Goal: Task Accomplishment & Management: Manage account settings

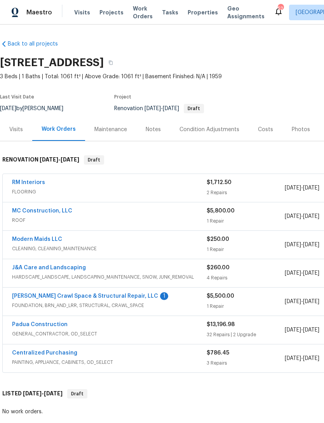
click at [107, 296] on link "[PERSON_NAME] Crawl Space & Structural Repair, LLC" at bounding box center [85, 295] width 146 height 5
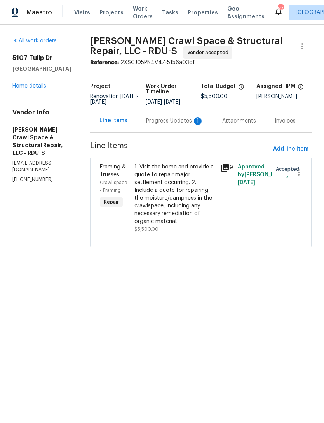
click at [180, 125] on div "Progress Updates 1" at bounding box center [175, 121] width 58 height 8
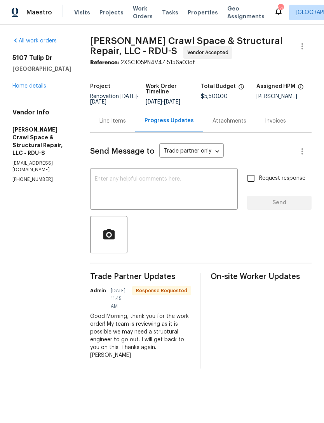
click at [168, 192] on textarea at bounding box center [164, 189] width 138 height 27
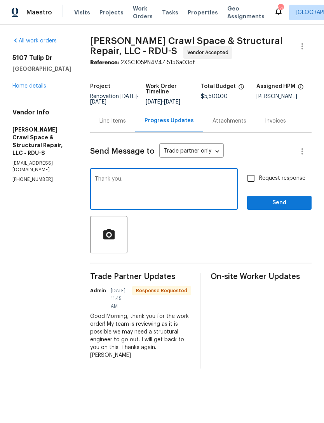
type textarea "Thank you."
click at [253, 182] on input "Request response" at bounding box center [251, 178] width 16 height 16
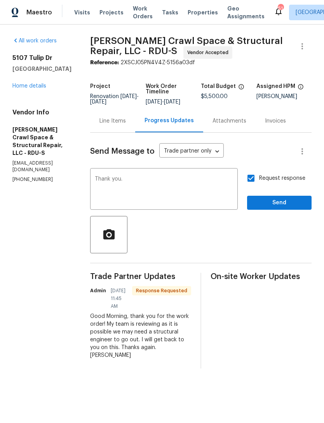
click at [253, 181] on input "Request response" at bounding box center [251, 178] width 16 height 16
checkbox input "false"
click at [282, 208] on span "Send" at bounding box center [280, 203] width 52 height 10
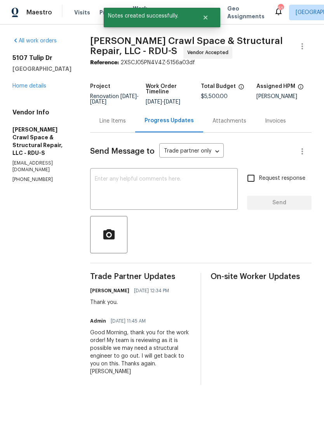
click at [32, 86] on link "Home details" at bounding box center [29, 85] width 34 height 5
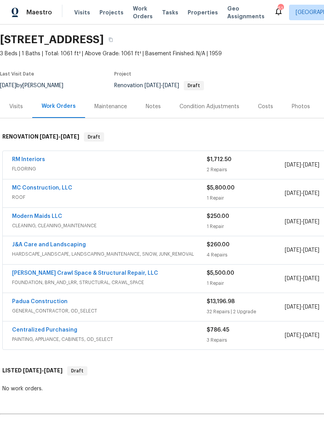
scroll to position [23, 0]
click at [53, 303] on link "Padua Construction" at bounding box center [40, 301] width 56 height 5
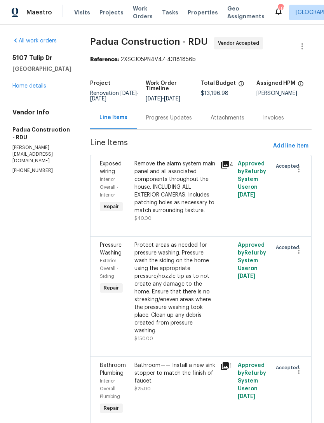
click at [154, 116] on div "Progress Updates" at bounding box center [169, 118] width 46 height 8
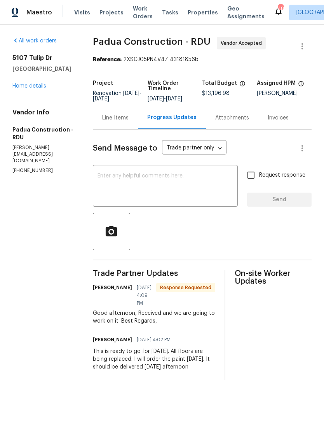
click at [150, 186] on textarea at bounding box center [166, 186] width 136 height 27
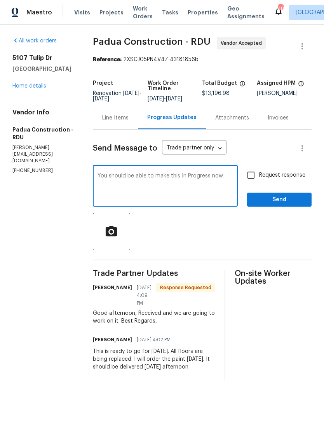
type textarea "You should be able to make this In Progress now."
click at [251, 174] on input "Request response" at bounding box center [251, 175] width 16 height 16
checkbox input "true"
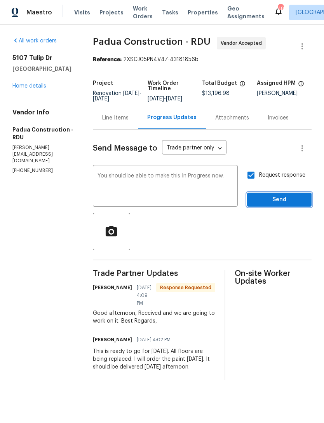
click at [281, 196] on span "Send" at bounding box center [280, 200] width 52 height 10
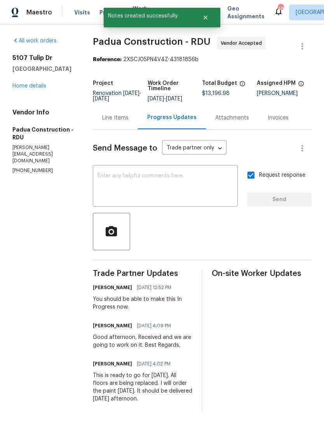
click at [27, 88] on link "Home details" at bounding box center [29, 85] width 34 height 5
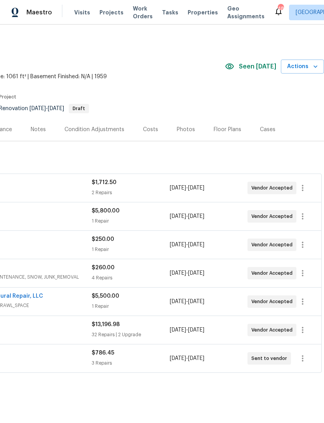
scroll to position [0, 115]
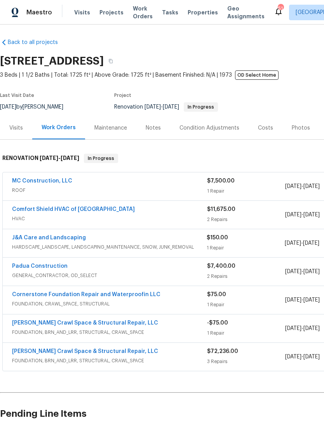
scroll to position [1, 0]
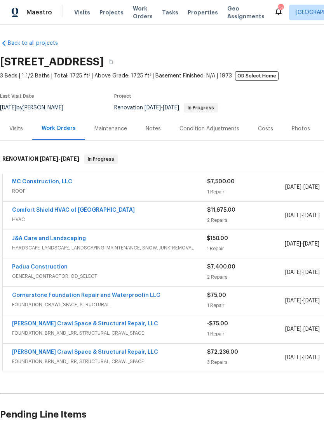
click at [62, 208] on link "Comfort Shield HVAC of [GEOGRAPHIC_DATA]" at bounding box center [73, 209] width 123 height 5
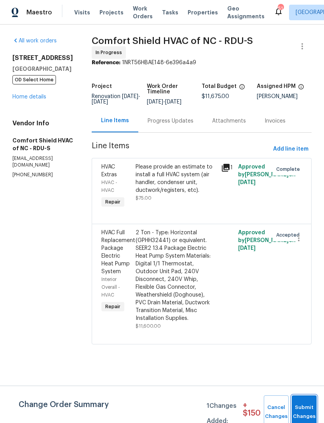
click at [304, 410] on button "Submit Changes" at bounding box center [304, 411] width 25 height 33
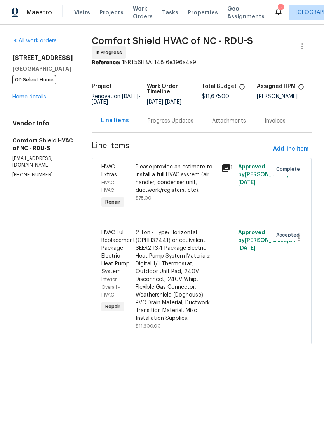
click at [24, 98] on link "Home details" at bounding box center [29, 96] width 34 height 5
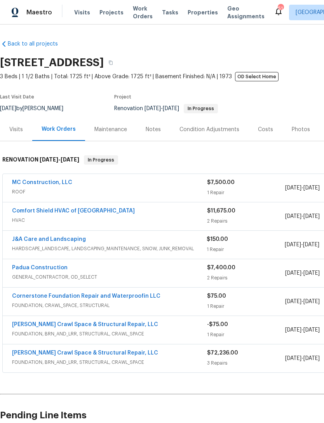
click at [182, 33] on div "Back to all projects 2219 Valley Rd, Sanford, NC 27330 3 Beds | 1 1/2 Baths | T…" at bounding box center [162, 223] width 324 height 398
click at [180, 40] on div "Back to all projects 2219 Valley Rd, Sanford, NC 27330 3 Beds | 1 1/2 Baths | T…" at bounding box center [219, 240] width 439 height 413
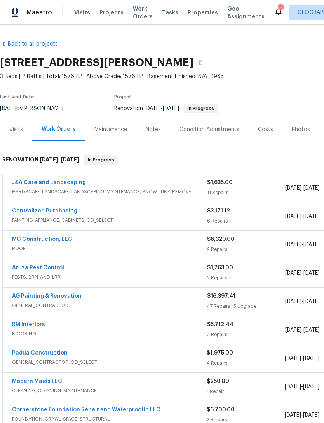
click at [68, 182] on link "J&A Care and Landscaping" at bounding box center [49, 182] width 74 height 5
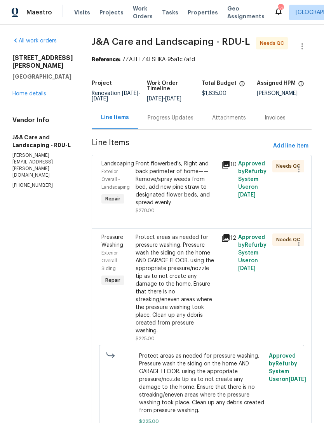
click at [190, 197] on div "Front flowerbed’s, Right and back perimeter of home—— Remove/spray weeds from b…" at bounding box center [176, 183] width 81 height 47
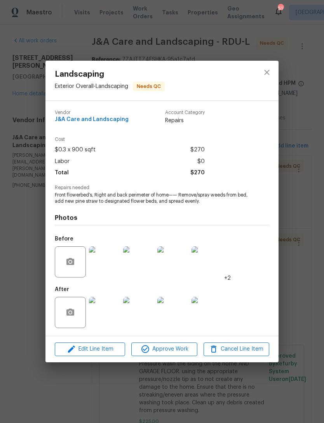
click at [207, 313] on img at bounding box center [207, 312] width 31 height 31
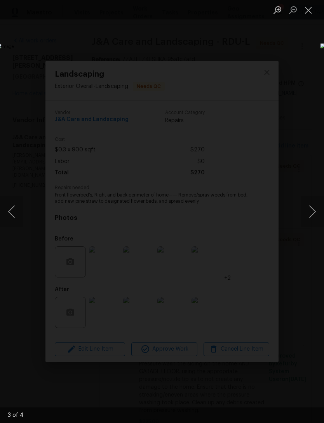
click at [316, 10] on button "Close lightbox" at bounding box center [309, 10] width 16 height 14
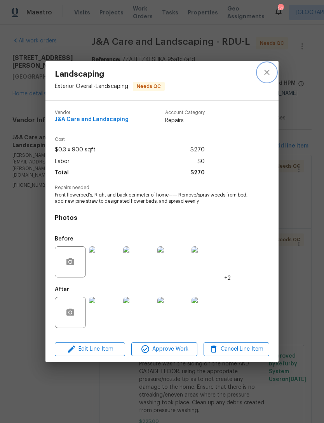
click at [268, 71] on icon "close" at bounding box center [266, 72] width 5 height 5
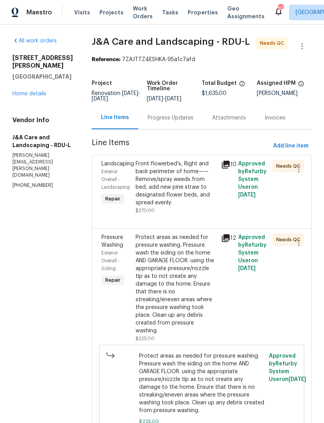
click at [186, 206] on div "Front flowerbed’s, Right and back perimeter of home—— Remove/spray weeds from b…" at bounding box center [176, 183] width 81 height 47
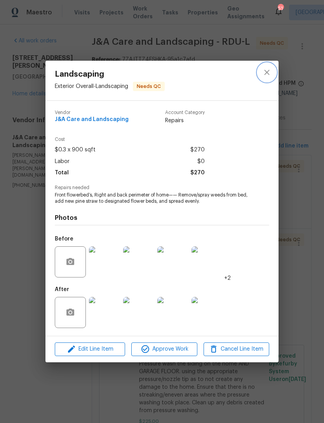
click at [268, 75] on icon "close" at bounding box center [266, 72] width 9 height 9
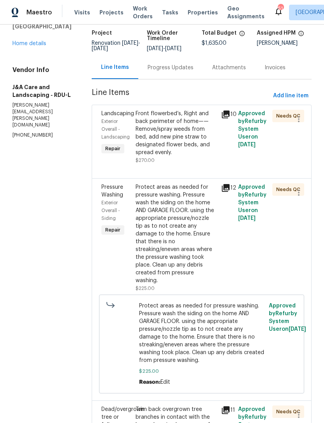
scroll to position [56, 0]
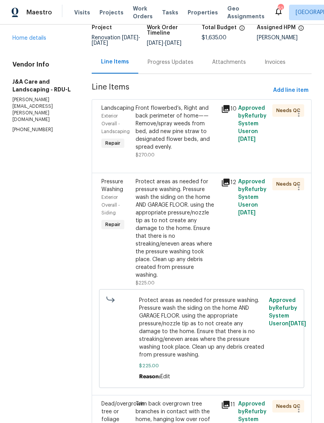
click at [190, 239] on div "Protect areas as needed for pressure washing. Pressure wash the siding on the h…" at bounding box center [176, 228] width 81 height 101
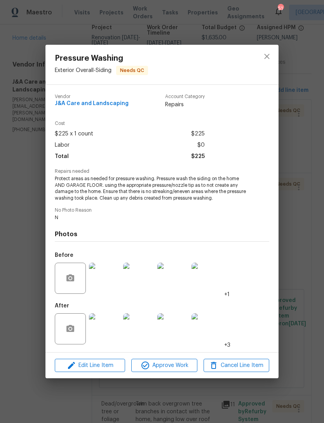
click at [104, 337] on img at bounding box center [104, 328] width 31 height 31
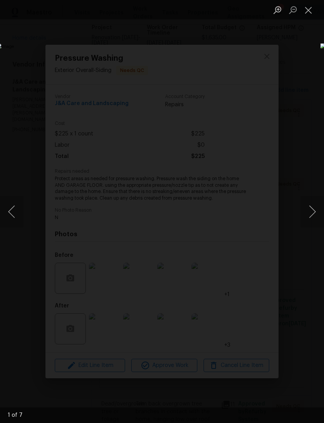
click at [312, 5] on button "Close lightbox" at bounding box center [309, 10] width 16 height 14
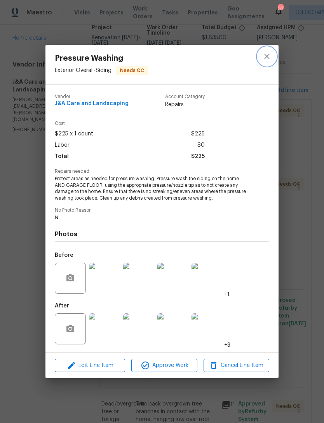
click at [266, 49] on button "close" at bounding box center [267, 56] width 19 height 19
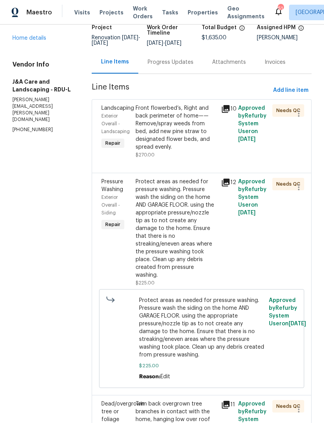
click at [34, 61] on h4 "Vendor Info" at bounding box center [42, 65] width 61 height 8
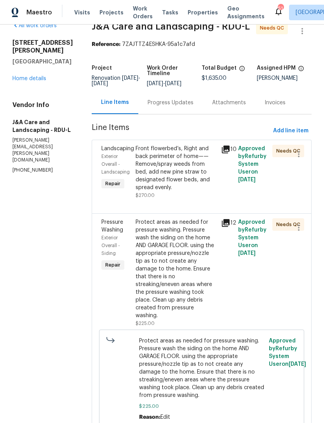
scroll to position [2, 0]
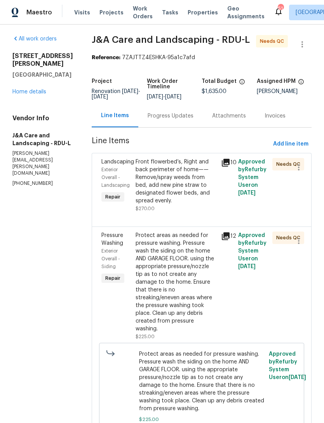
click at [35, 89] on link "Home details" at bounding box center [29, 91] width 34 height 5
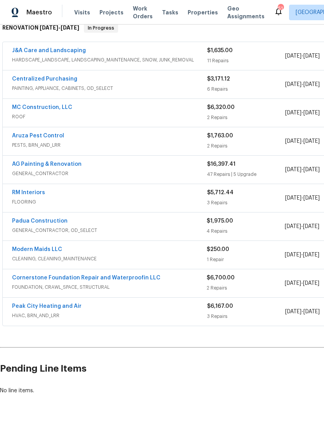
scroll to position [131, 0]
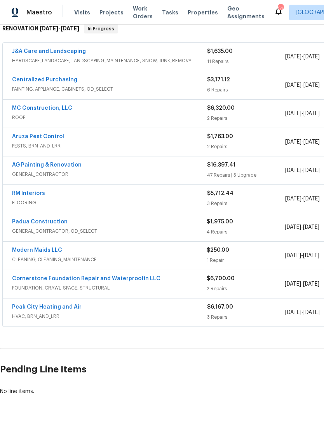
click at [128, 278] on link "Cornerstone Foundation Repair and Waterproofin LLC" at bounding box center [86, 278] width 149 height 5
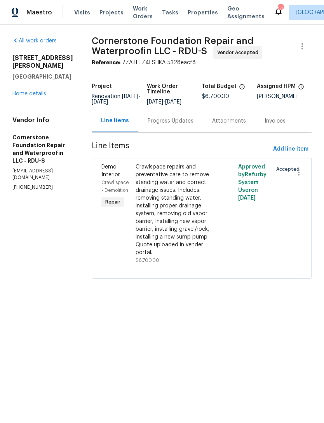
click at [157, 124] on div "Progress Updates" at bounding box center [171, 121] width 46 height 8
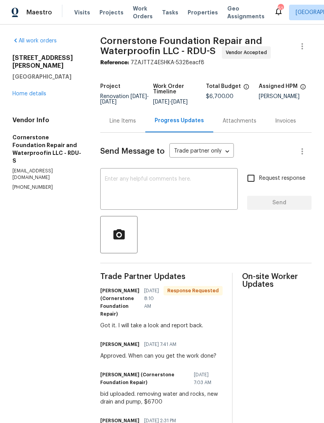
click at [142, 184] on textarea at bounding box center [169, 189] width 128 height 27
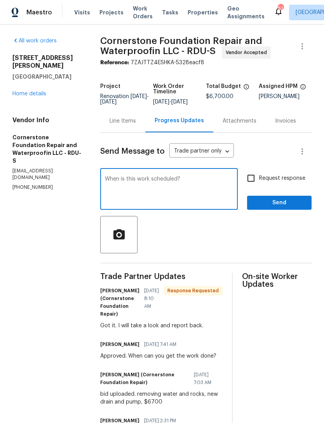
type textarea "When is this work scheduled?"
click at [253, 179] on input "Request response" at bounding box center [251, 178] width 16 height 16
checkbox input "true"
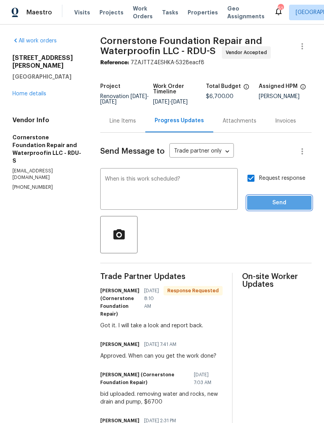
click at [279, 207] on span "Send" at bounding box center [280, 203] width 52 height 10
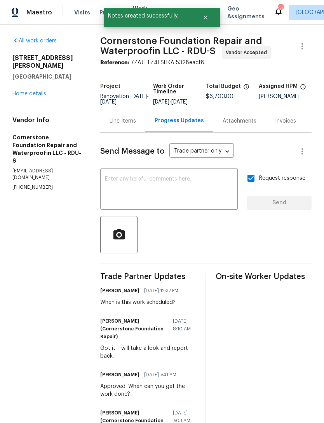
click at [33, 91] on link "Home details" at bounding box center [29, 93] width 34 height 5
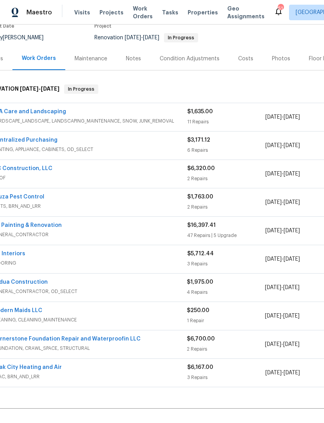
scroll to position [71, 18]
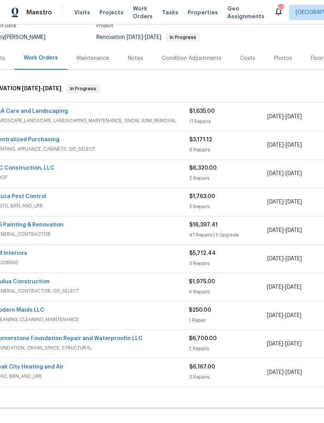
click at [23, 198] on link "Aruza Pest Control" at bounding box center [20, 196] width 52 height 5
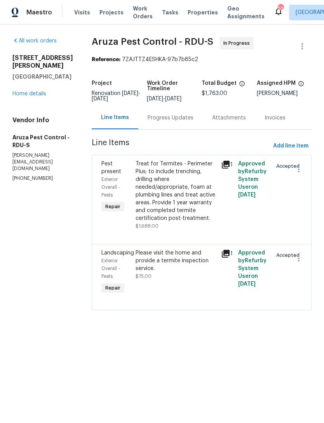
click at [168, 123] on div "Progress Updates" at bounding box center [170, 117] width 65 height 23
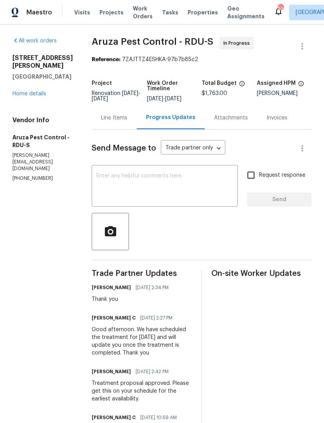
click at [145, 173] on textarea at bounding box center [164, 186] width 137 height 27
click at [68, 246] on section "All work orders 6130 Saint Andrews Dr Sanford, NC 27332 Home details Vendor Inf…" at bounding box center [42, 305] width 61 height 536
click at [31, 96] on link "Home details" at bounding box center [29, 93] width 34 height 5
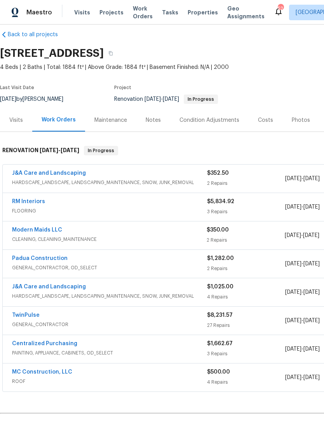
scroll to position [9, 0]
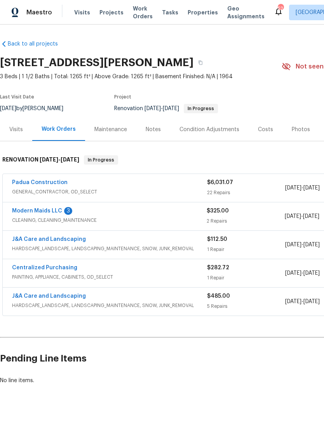
click at [66, 211] on div "3" at bounding box center [68, 211] width 8 height 8
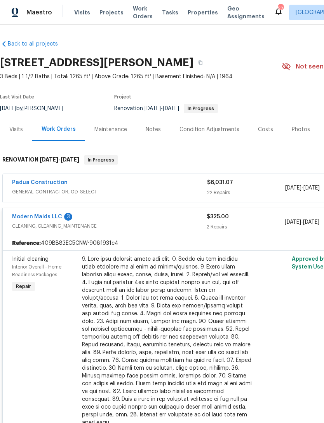
click at [57, 217] on link "Modern Maids LLC" at bounding box center [37, 216] width 50 height 5
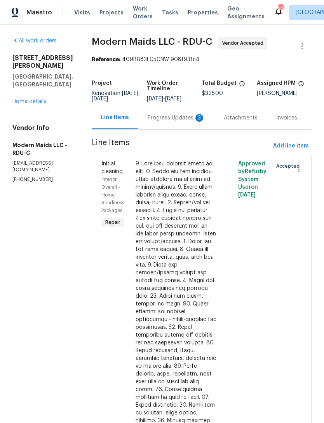
click at [190, 122] on div "Progress Updates 3" at bounding box center [177, 118] width 58 height 8
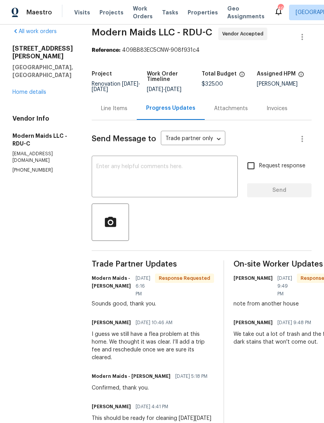
scroll to position [6, 0]
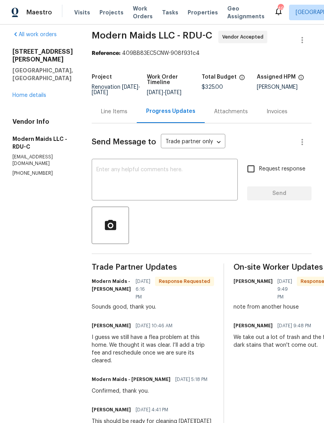
click at [26, 93] on link "Home details" at bounding box center [29, 95] width 34 height 5
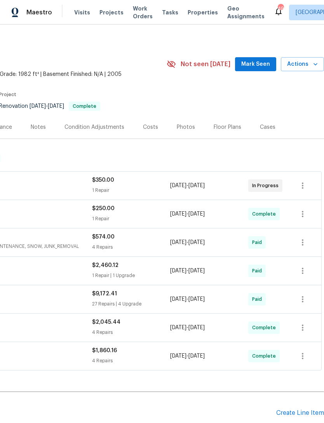
scroll to position [2, 115]
click at [255, 59] on button "Mark Seen" at bounding box center [255, 64] width 41 height 14
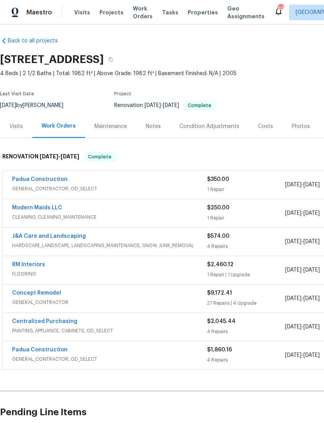
scroll to position [3, 0]
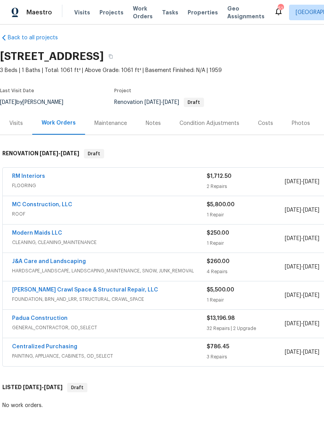
scroll to position [2, 0]
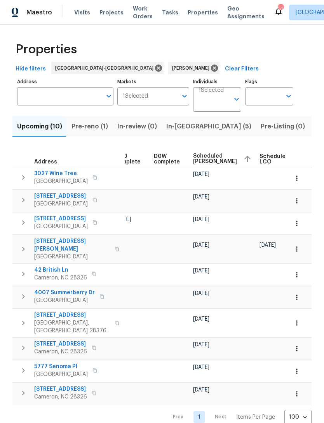
scroll to position [0, 189]
click at [197, 158] on span "Scheduled [PERSON_NAME]" at bounding box center [213, 158] width 44 height 11
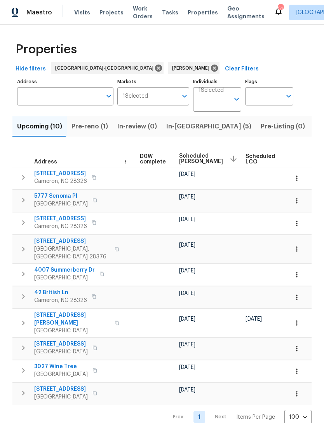
scroll to position [0, 203]
click at [184, 159] on span "Scheduled COE" at bounding box center [198, 158] width 44 height 11
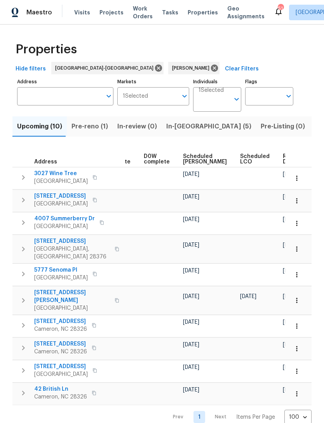
scroll to position [0, 196]
click at [192, 158] on span "Scheduled COE" at bounding box center [206, 159] width 44 height 11
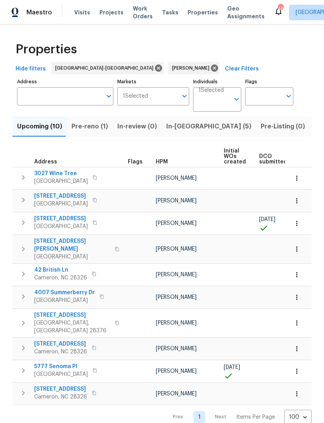
click at [93, 175] on icon "button" at bounding box center [95, 177] width 5 height 5
click at [92, 174] on button "button" at bounding box center [94, 177] width 9 height 11
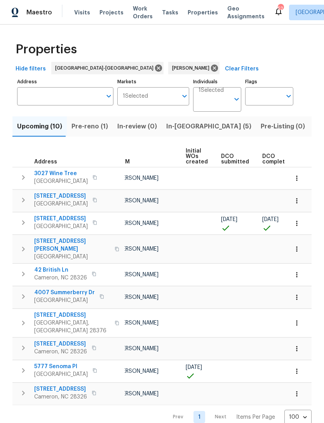
scroll to position [0, 35]
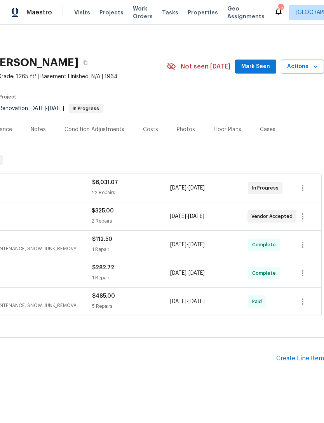
scroll to position [0, 115]
click at [255, 61] on button "Mark Seen" at bounding box center [255, 66] width 41 height 14
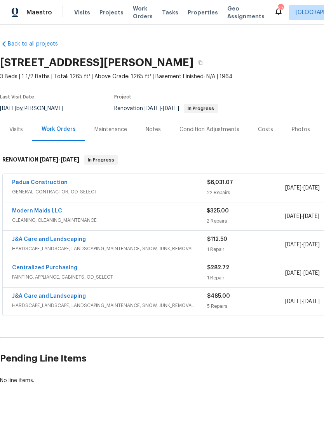
scroll to position [0, 0]
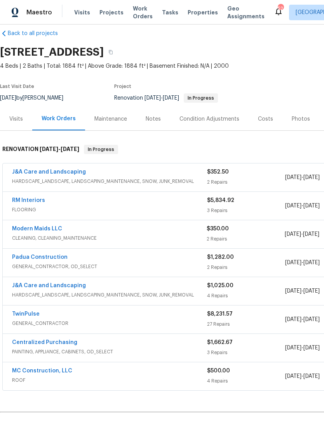
scroll to position [11, 0]
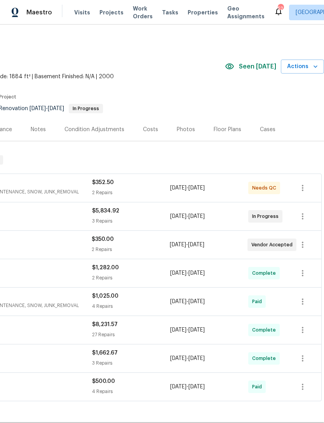
scroll to position [0, 115]
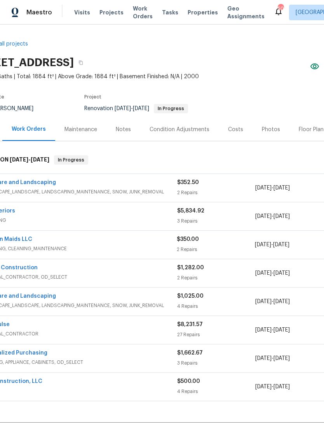
scroll to position [0, 30]
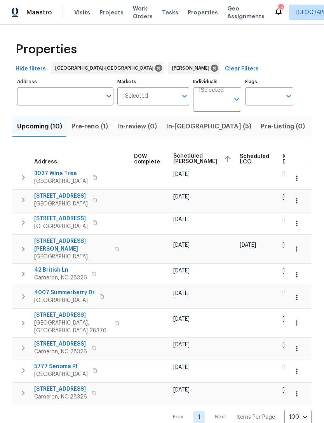
scroll to position [0, 205]
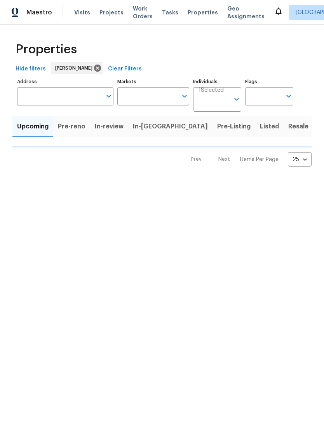
type input "100"
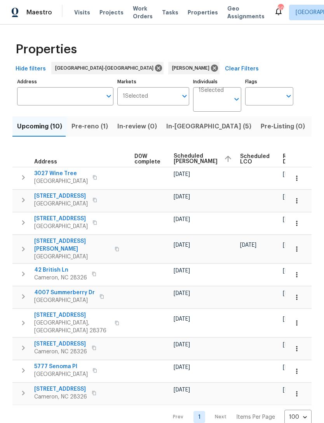
scroll to position [0, 205]
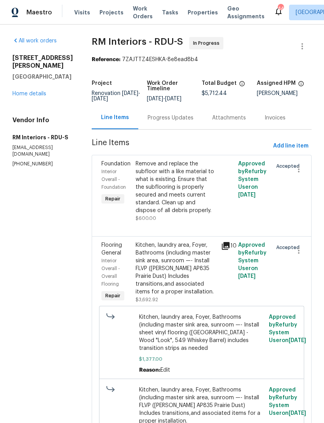
click at [161, 115] on div "Progress Updates" at bounding box center [171, 118] width 46 height 8
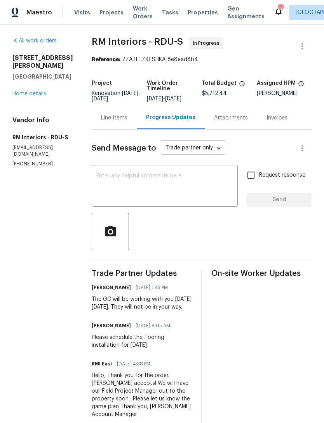
click at [33, 93] on link "Home details" at bounding box center [29, 93] width 34 height 5
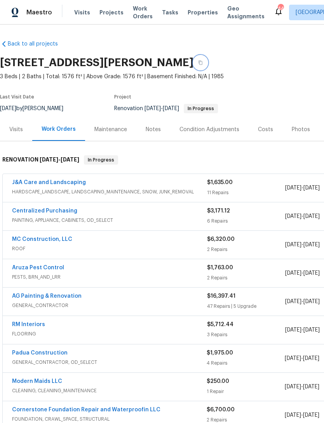
click at [203, 63] on icon "button" at bounding box center [200, 62] width 5 height 5
click at [203, 61] on icon "button" at bounding box center [200, 62] width 5 height 5
click at [203, 62] on icon "button" at bounding box center [200, 62] width 5 height 5
click at [203, 60] on icon "button" at bounding box center [200, 62] width 5 height 5
